Goal: Task Accomplishment & Management: Manage account settings

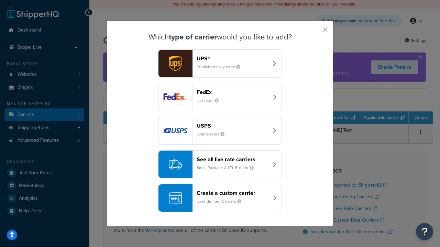
click at [232, 92] on header "FedEx" at bounding box center [232, 92] width 72 height 7
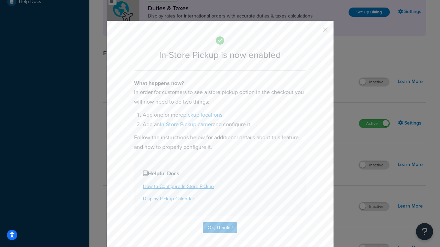
click at [315, 32] on button "button" at bounding box center [315, 32] width 2 height 2
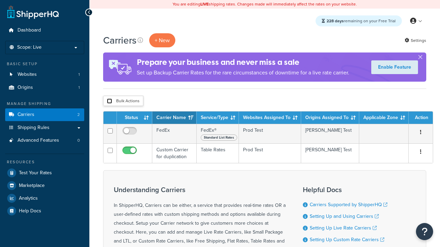
click at [109, 101] on input "checkbox" at bounding box center [109, 101] width 5 height 5
checkbox input "true"
click at [0, 0] on button "Delete" at bounding box center [0, 0] width 0 height 0
